Goal: Use online tool/utility: Utilize a website feature to perform a specific function

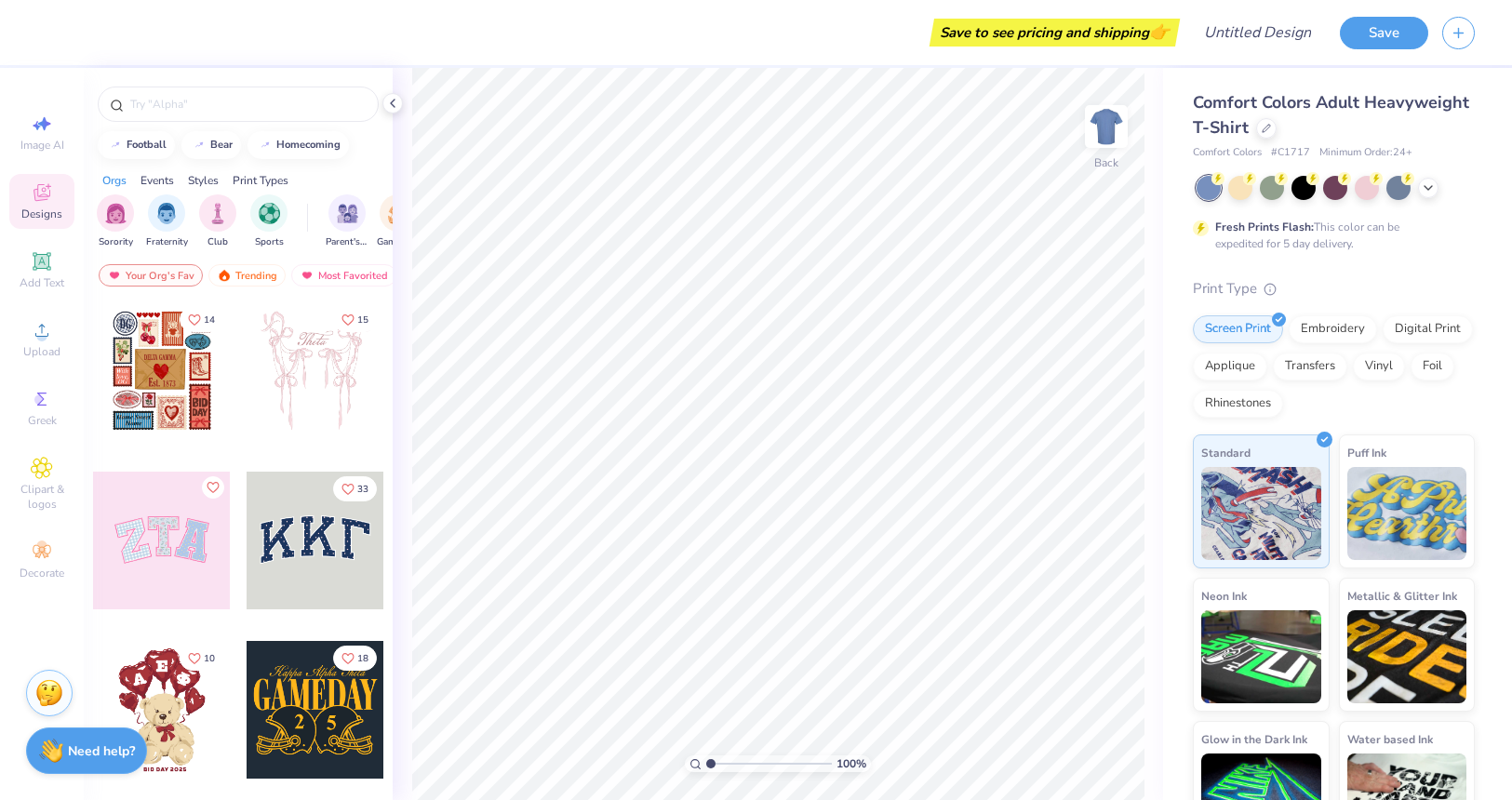
click at [301, 534] on div at bounding box center [316, 540] width 138 height 138
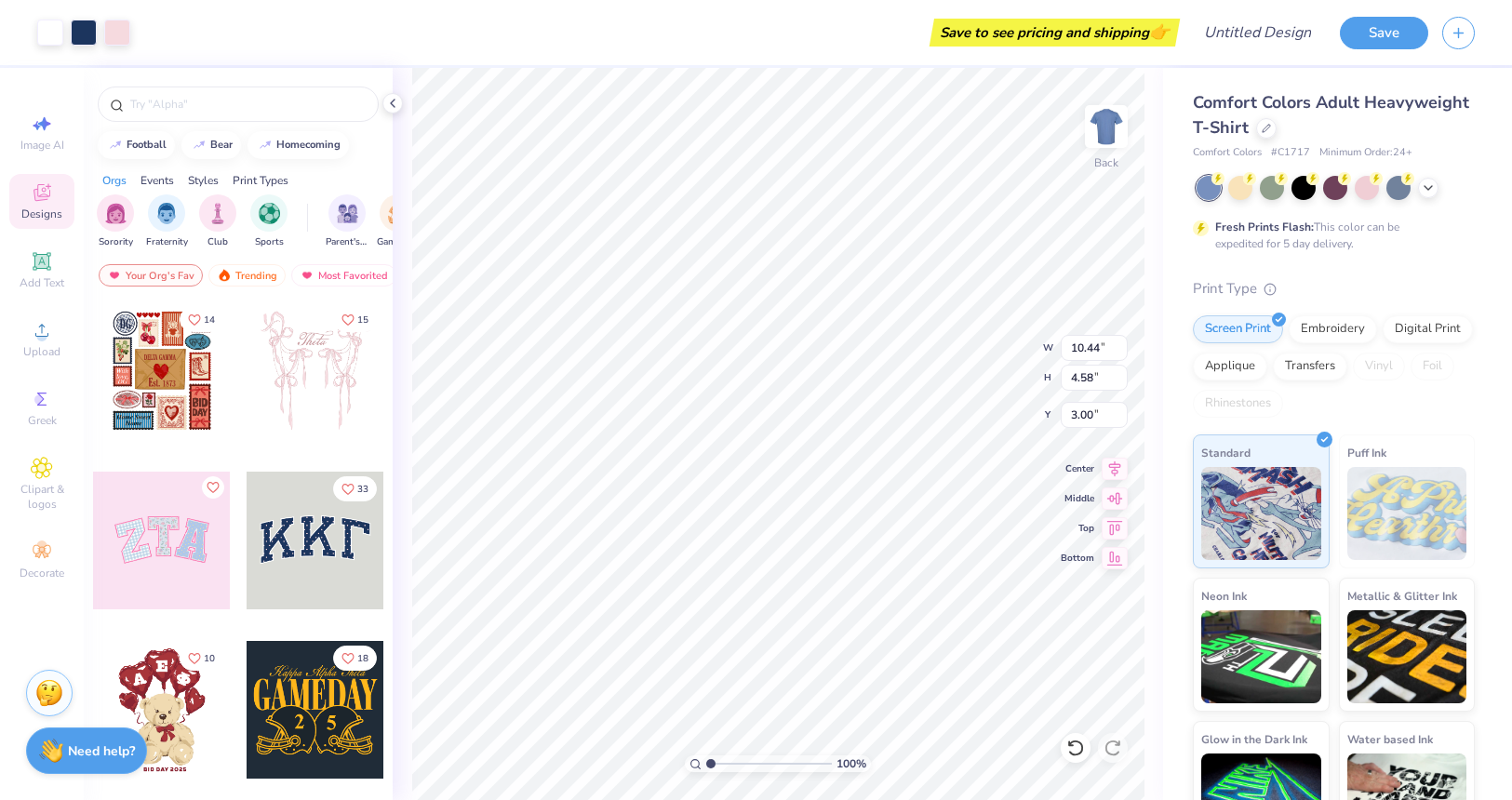
type input "10.51"
type input "4.61"
click at [338, 724] on div at bounding box center [316, 709] width 138 height 138
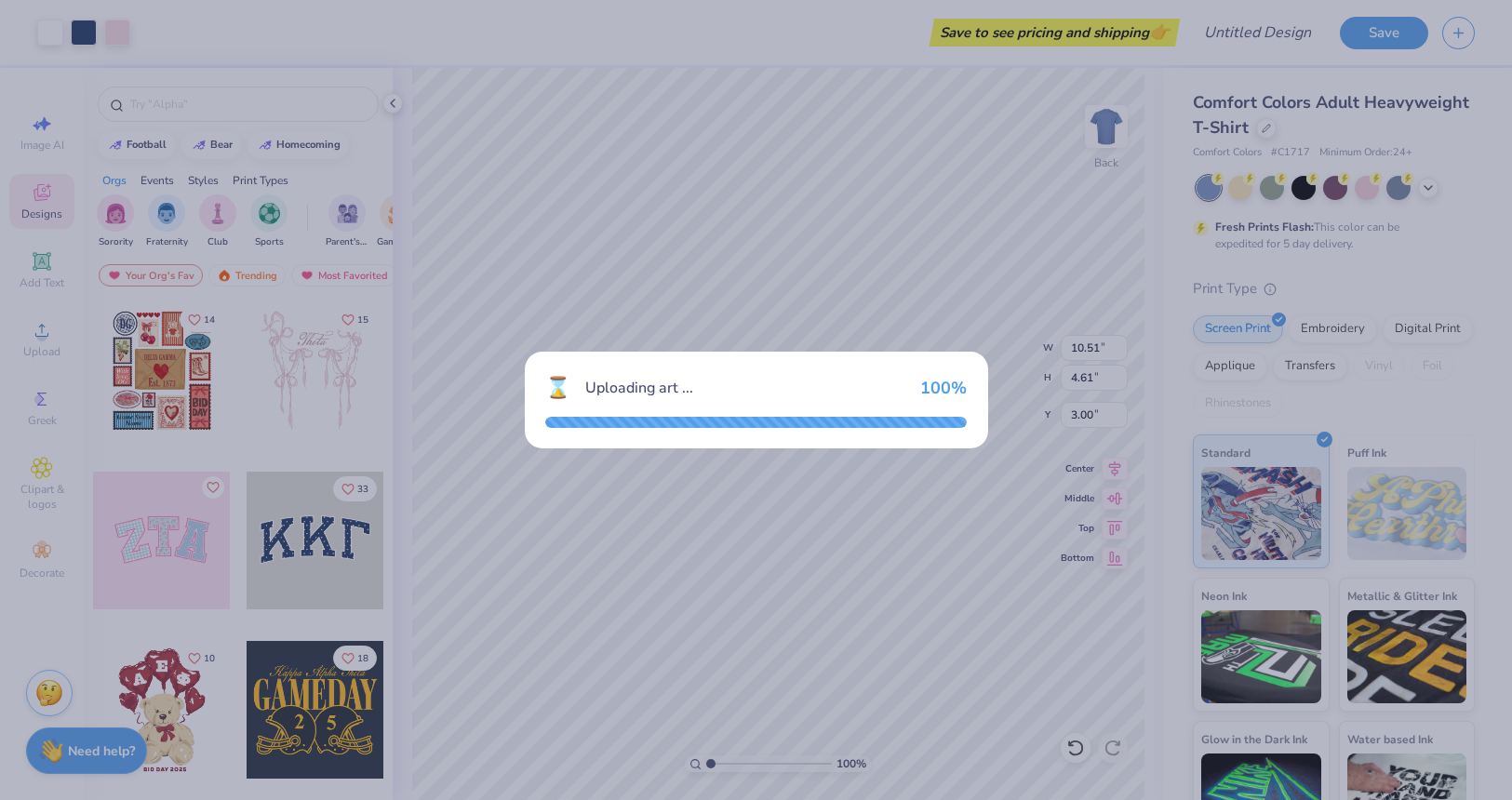
type input "5.27"
type input "3.83"
